Goal: Navigation & Orientation: Find specific page/section

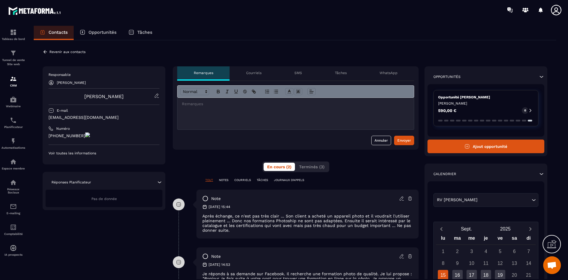
click at [241, 180] on p "COURRIELS" at bounding box center [242, 180] width 17 height 4
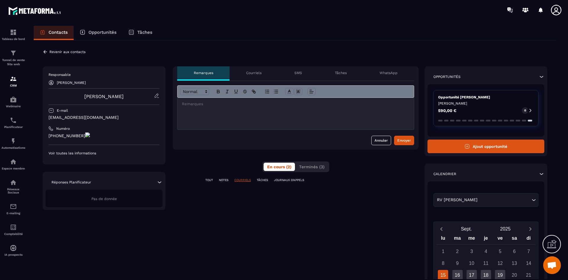
click at [227, 179] on p "NOTES" at bounding box center [223, 180] width 9 height 4
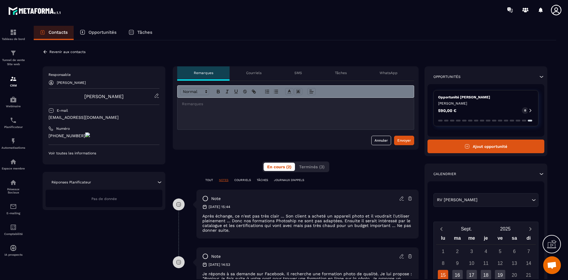
click at [268, 179] on p "TÂCHES" at bounding box center [262, 180] width 11 height 4
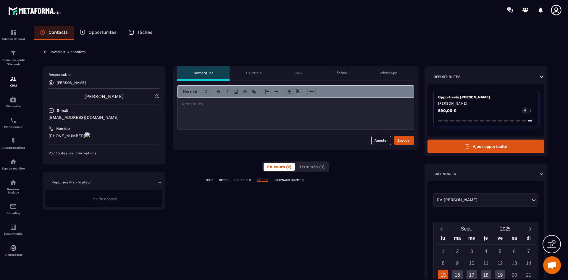
click at [221, 179] on p "NOTES" at bounding box center [223, 180] width 9 height 4
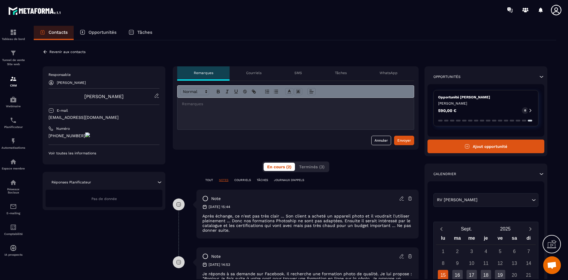
click at [253, 73] on p "Courriels" at bounding box center [253, 72] width 15 height 5
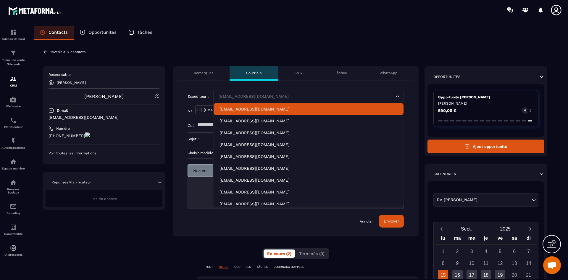
click at [397, 96] on icon "Search for option" at bounding box center [398, 97] width 4 height 2
click at [397, 96] on icon "Search for option" at bounding box center [398, 97] width 6 height 6
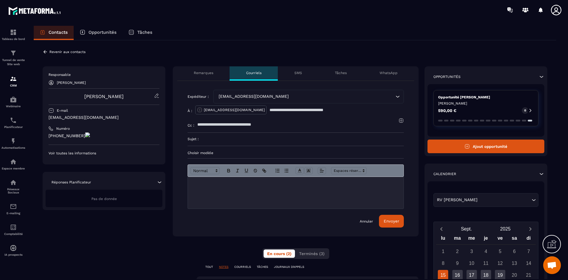
scroll to position [89, 0]
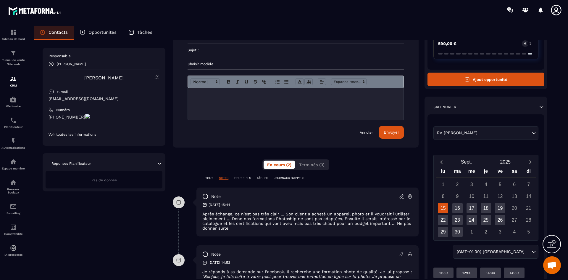
click at [139, 30] on p "Tâches" at bounding box center [144, 32] width 15 height 5
